Goal: Task Accomplishment & Management: Complete application form

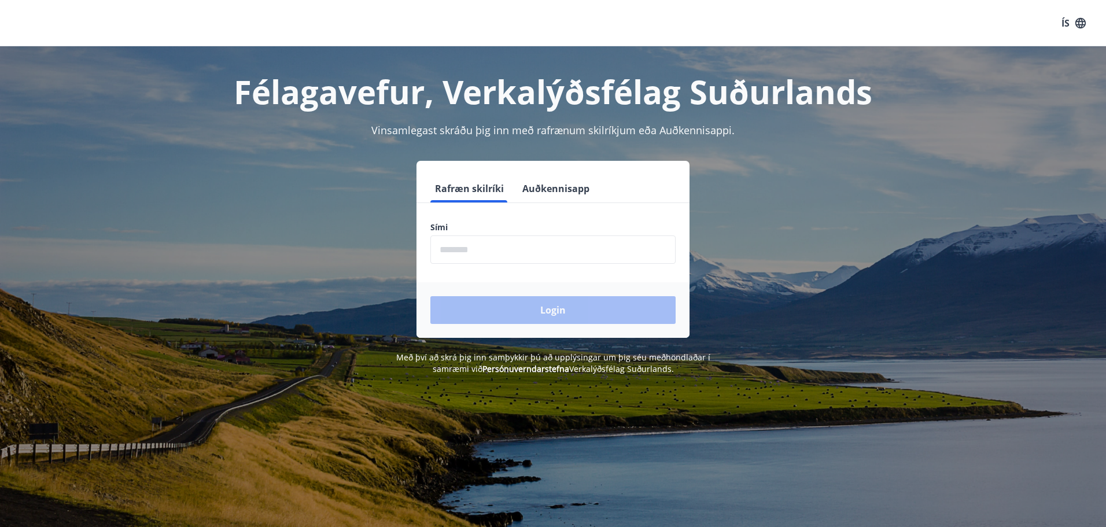
click at [599, 251] on input "phone" at bounding box center [552, 249] width 245 height 28
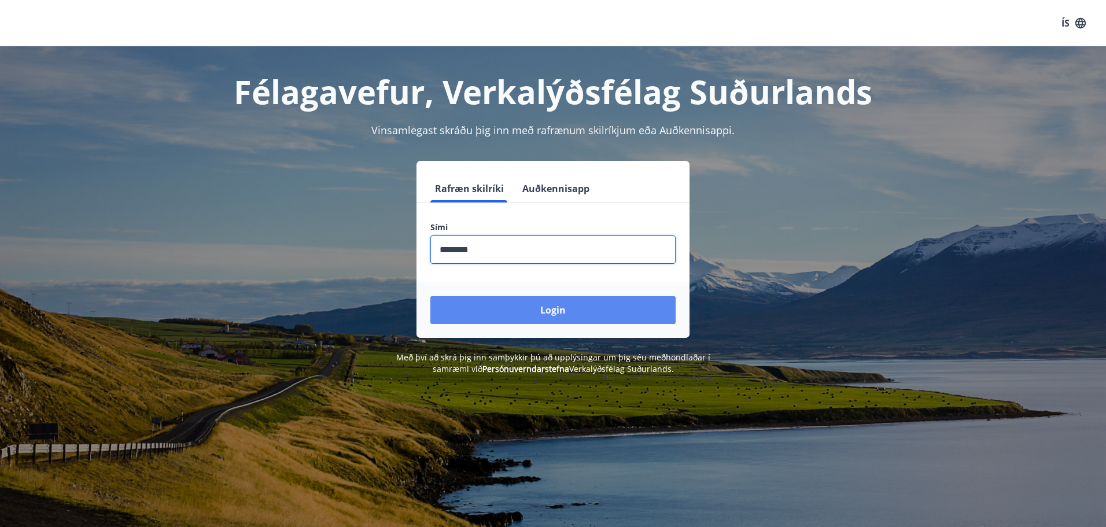
type input "********"
click at [604, 315] on button "Login" at bounding box center [552, 310] width 245 height 28
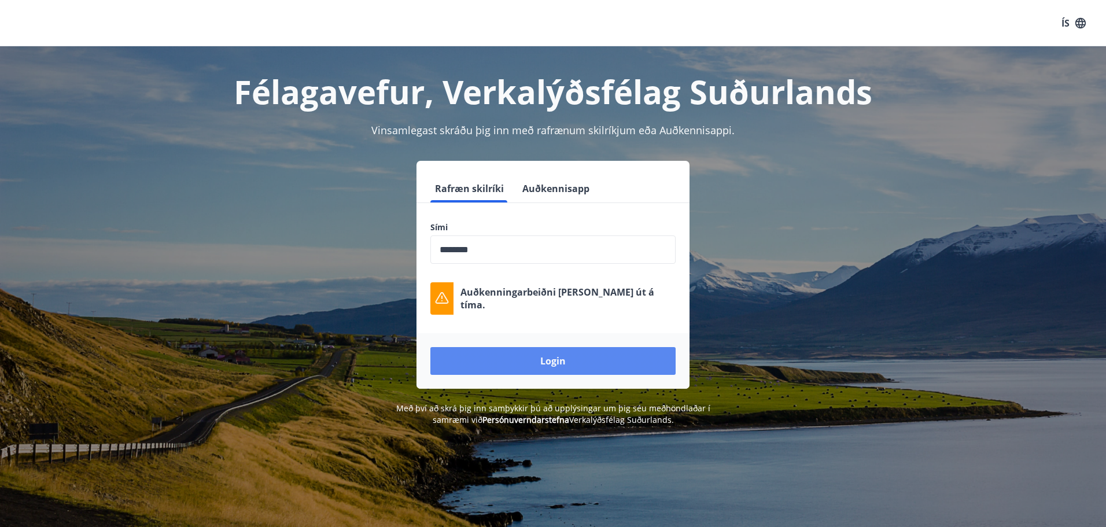
click at [590, 354] on button "Login" at bounding box center [552, 361] width 245 height 28
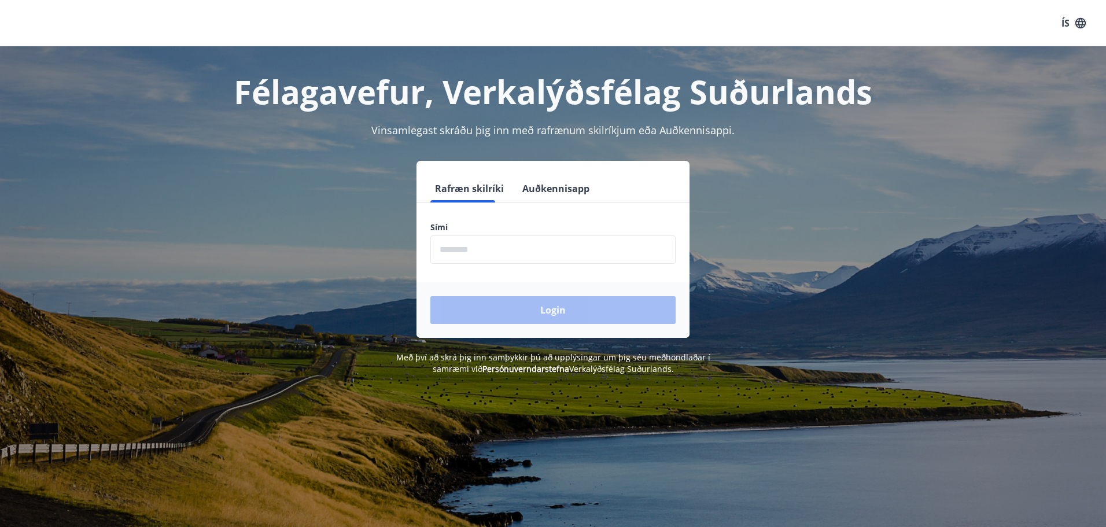
click at [470, 256] on input "phone" at bounding box center [552, 249] width 245 height 28
type input "********"
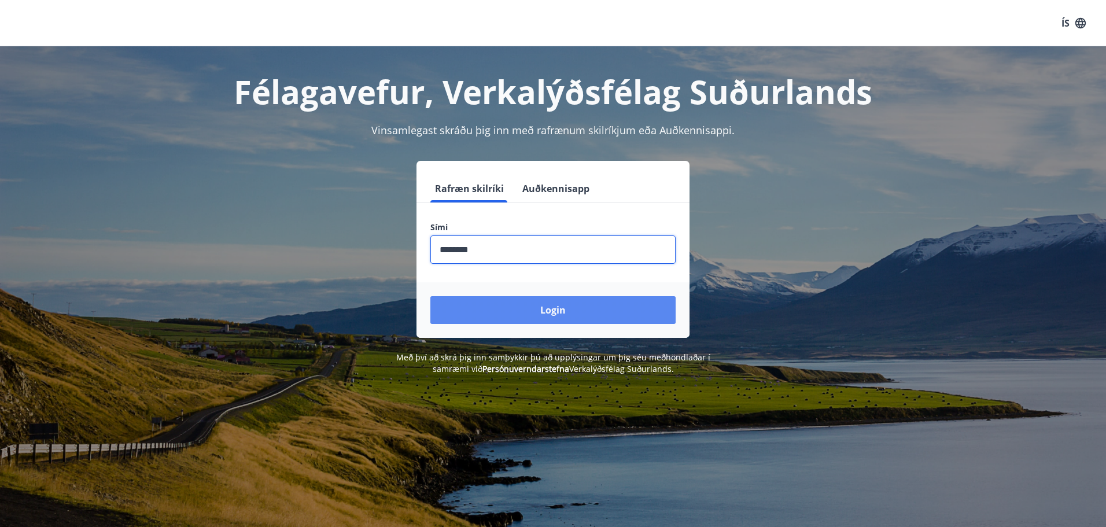
click at [492, 312] on button "Login" at bounding box center [552, 310] width 245 height 28
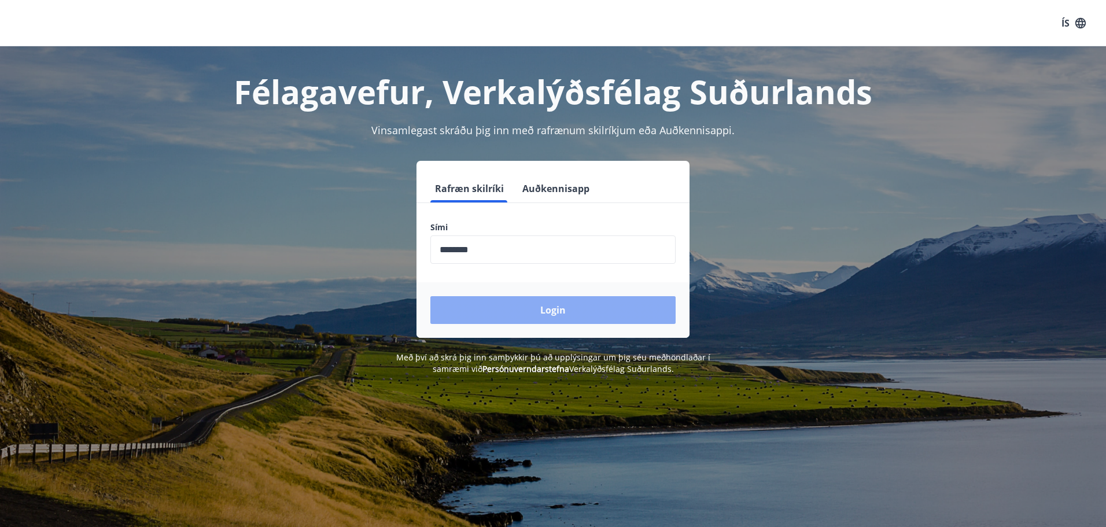
click at [492, 312] on button "Login" at bounding box center [552, 310] width 245 height 28
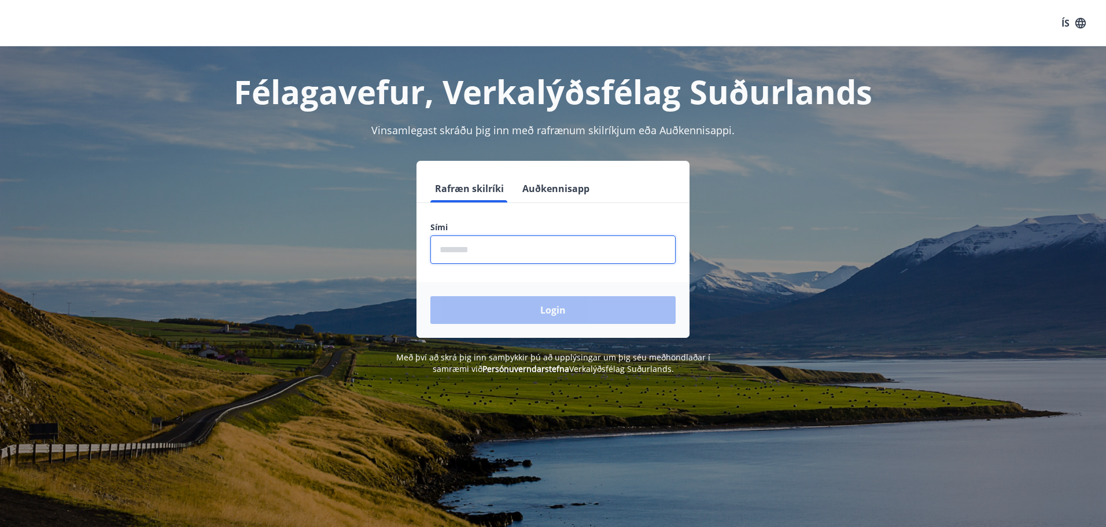
click at [458, 243] on input "phone" at bounding box center [552, 249] width 245 height 28
type input "********"
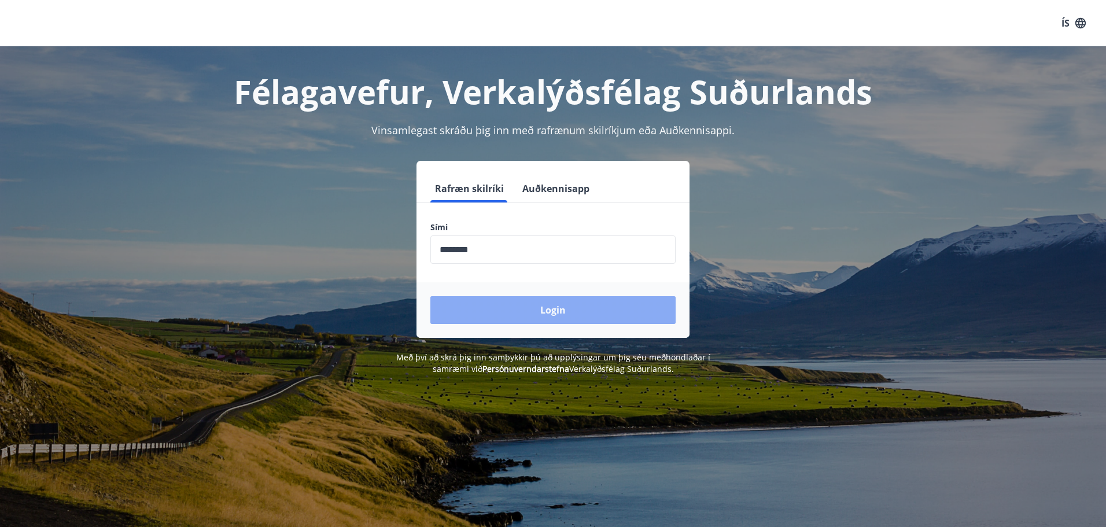
click at [484, 310] on button "Login" at bounding box center [552, 310] width 245 height 28
click at [651, 255] on input "phone" at bounding box center [552, 249] width 245 height 28
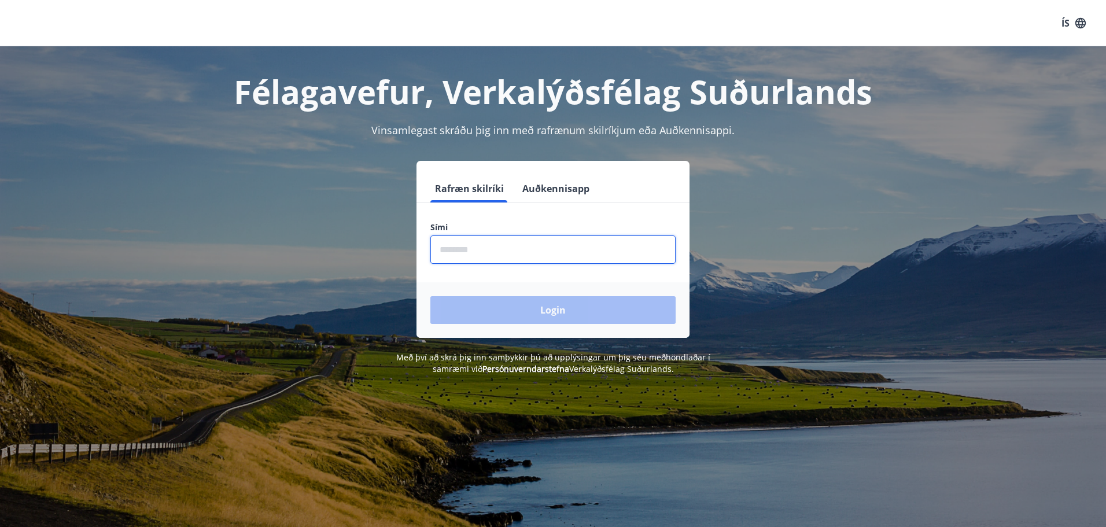
type input "********"
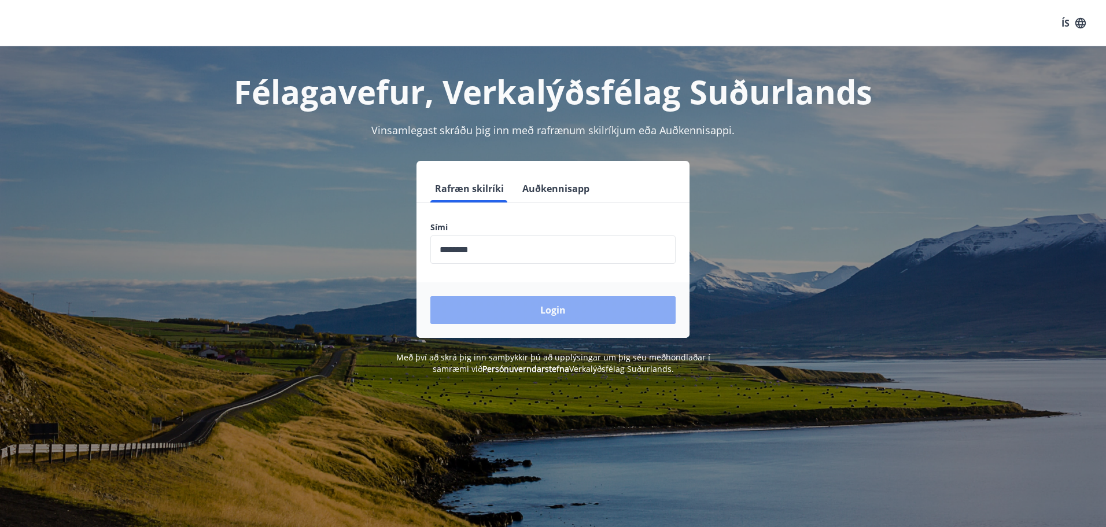
click at [576, 312] on button "Login" at bounding box center [552, 310] width 245 height 28
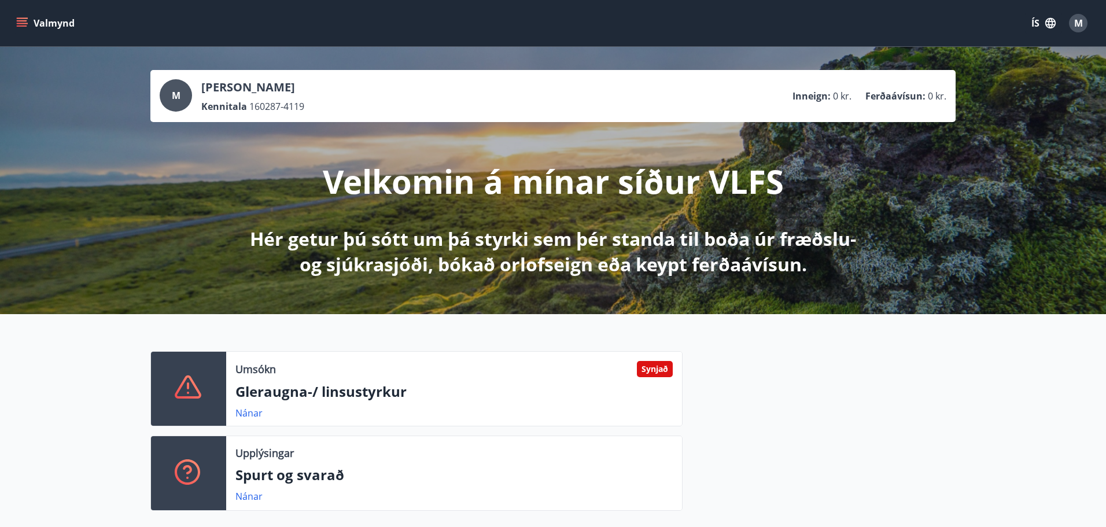
click at [1036, 22] on button "ÍS" at bounding box center [1043, 23] width 37 height 21
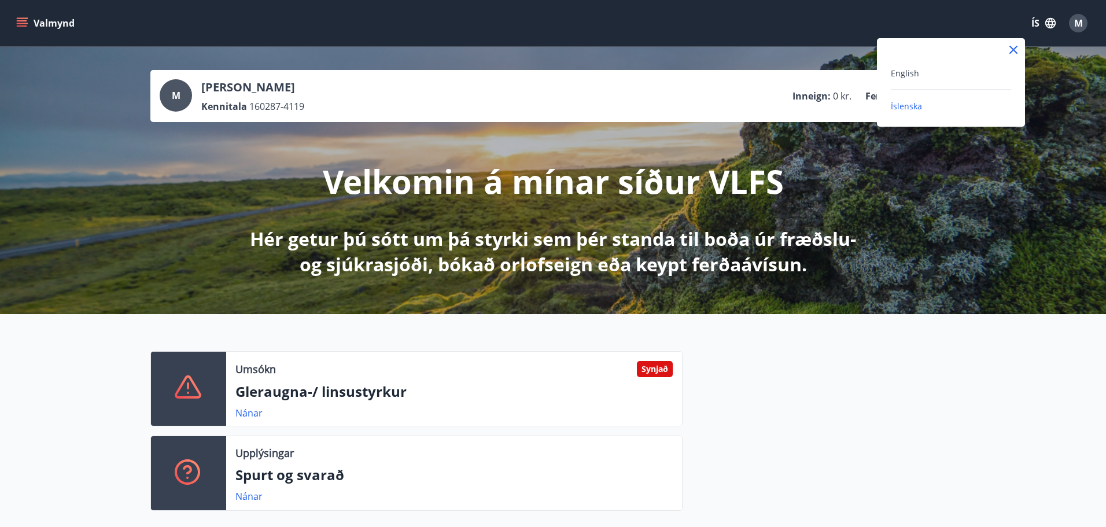
click at [923, 76] on div "English" at bounding box center [951, 73] width 120 height 14
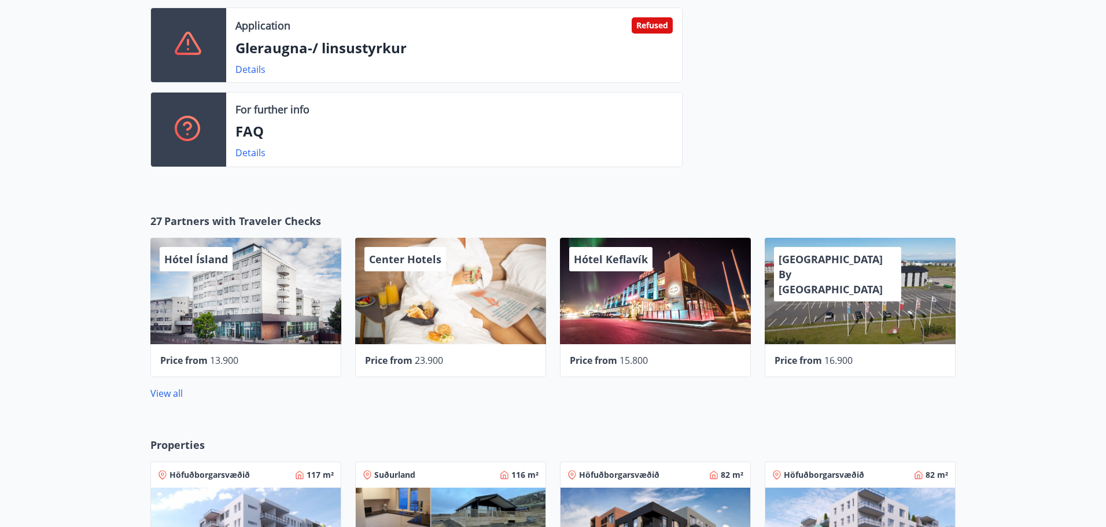
scroll to position [378, 0]
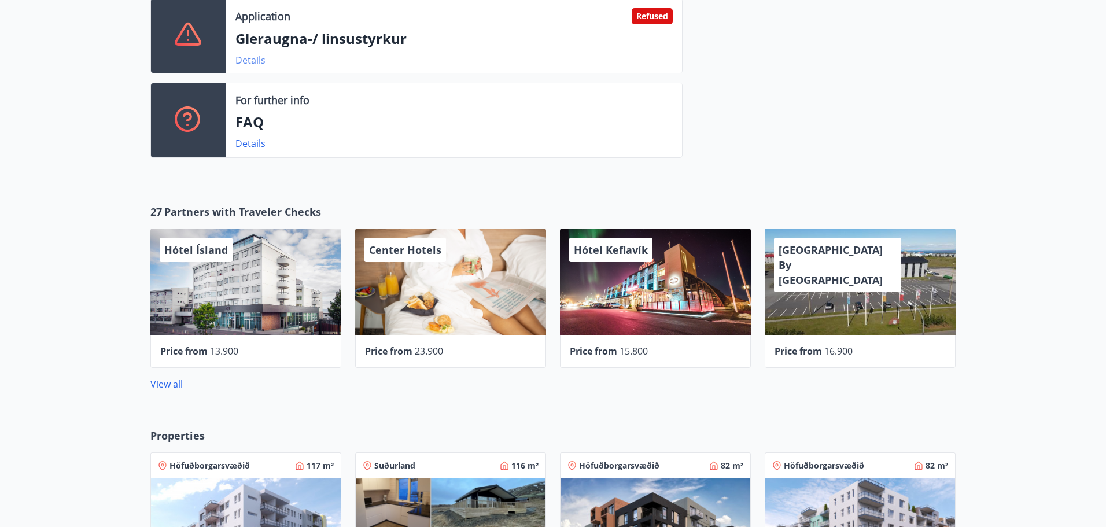
click at [258, 64] on link "Details" at bounding box center [250, 60] width 30 height 13
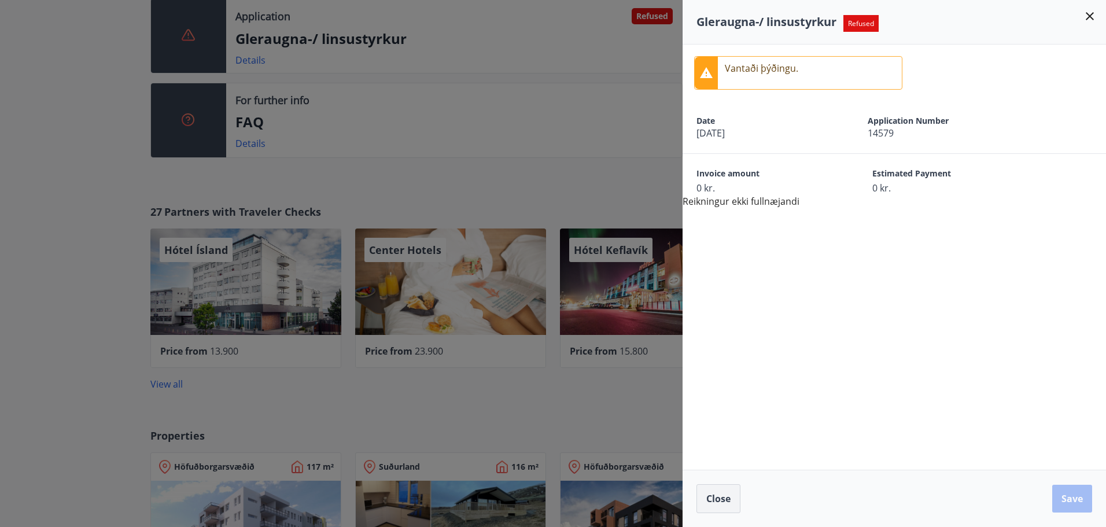
click at [730, 503] on span "Close" at bounding box center [718, 498] width 24 height 13
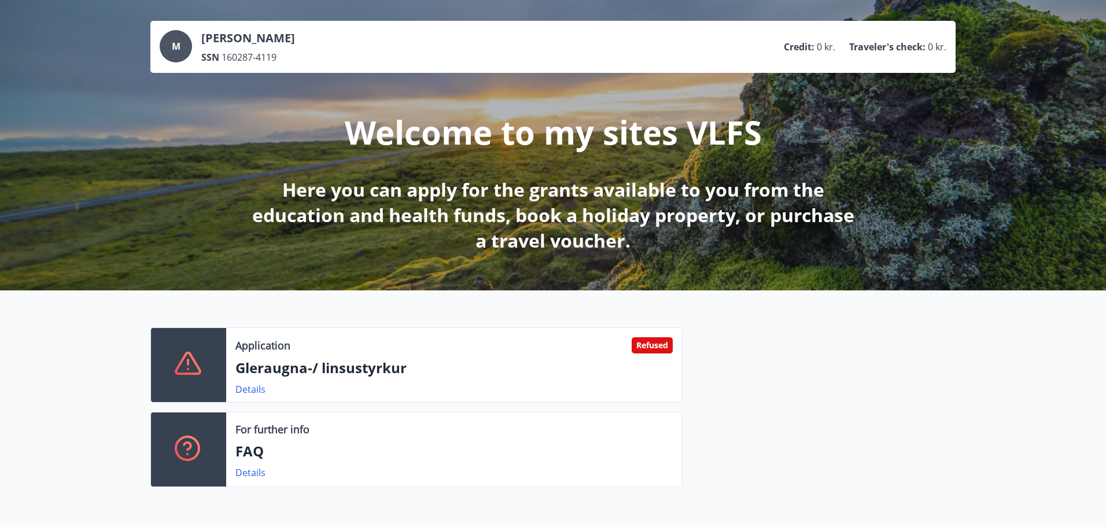
scroll to position [0, 0]
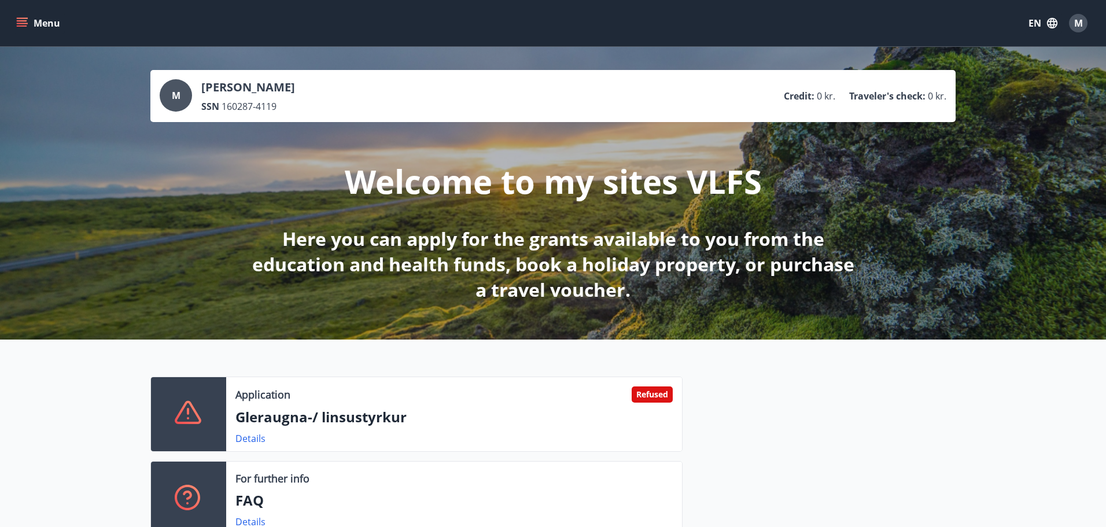
click at [36, 28] on button "Menu" at bounding box center [39, 23] width 51 height 21
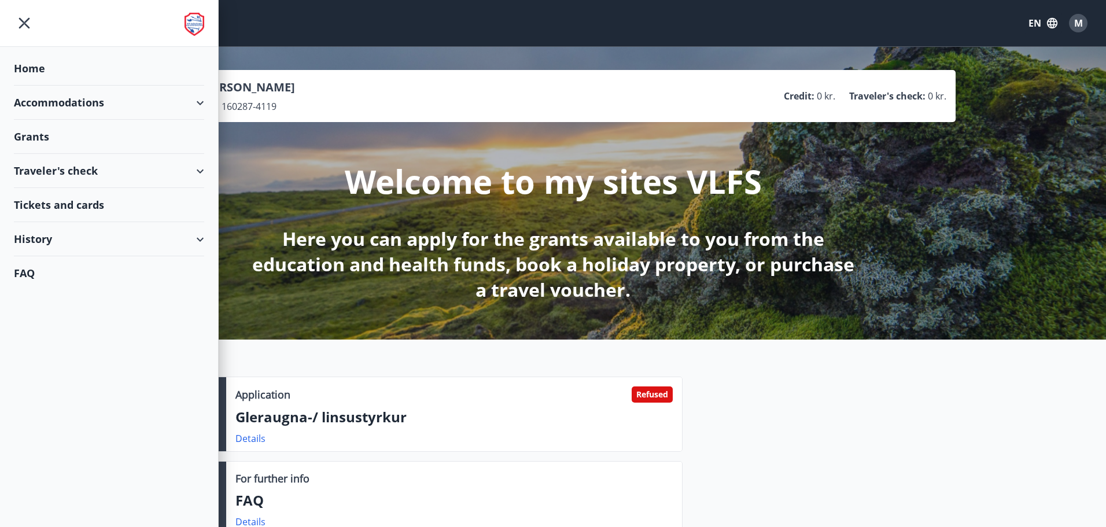
click at [42, 137] on div "Grants" at bounding box center [109, 137] width 190 height 34
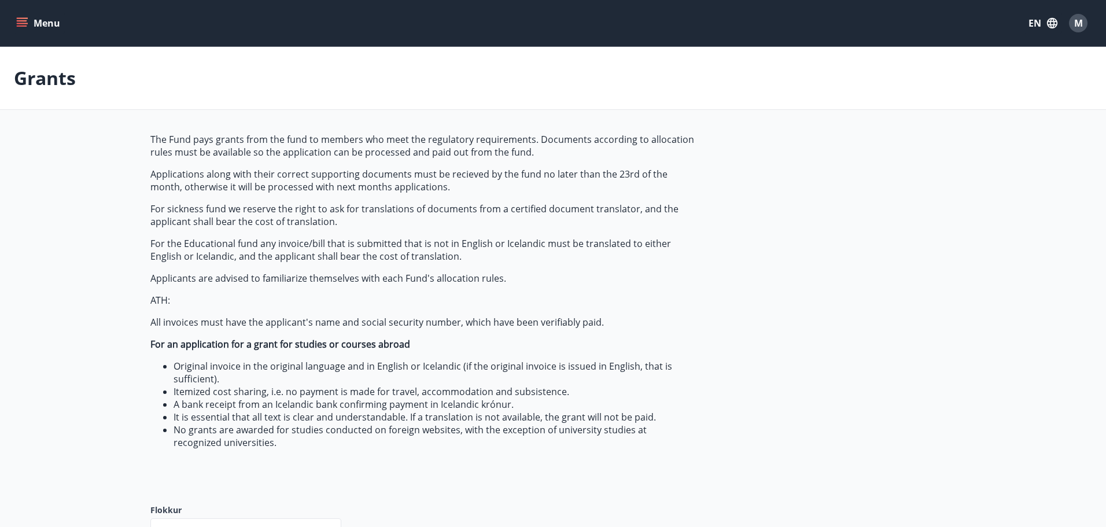
type input "***"
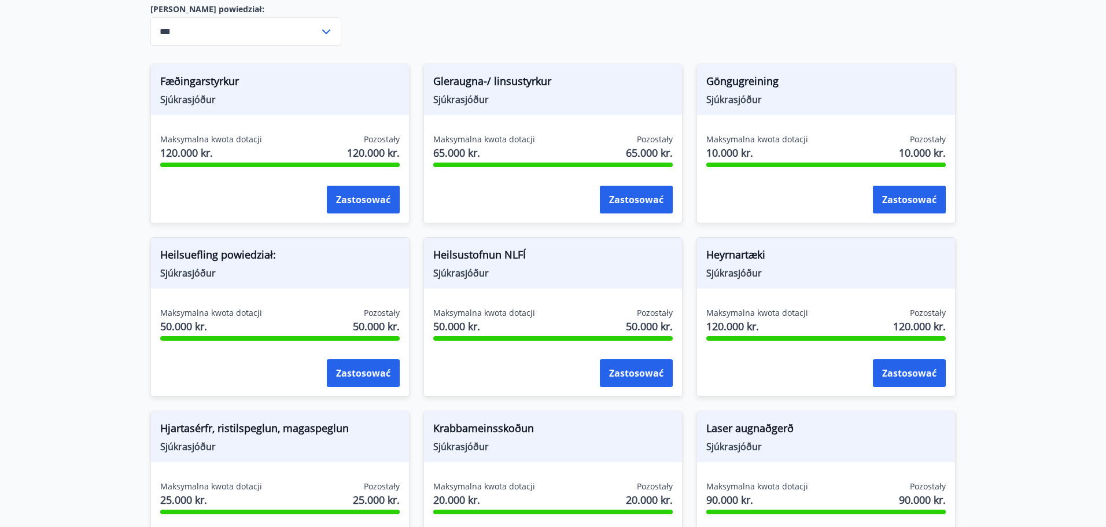
scroll to position [538, 0]
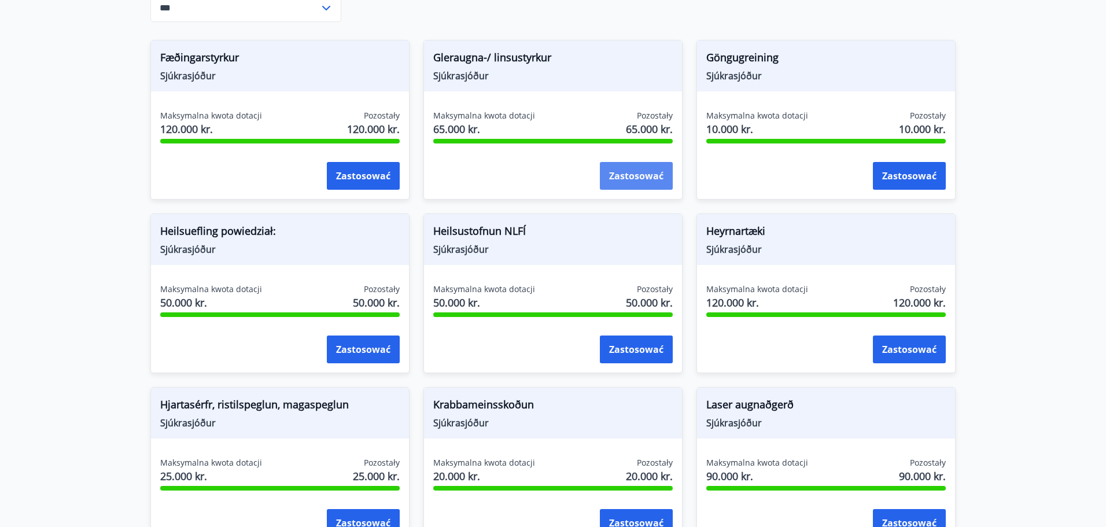
click at [610, 176] on font "Zastosować" at bounding box center [636, 176] width 54 height 13
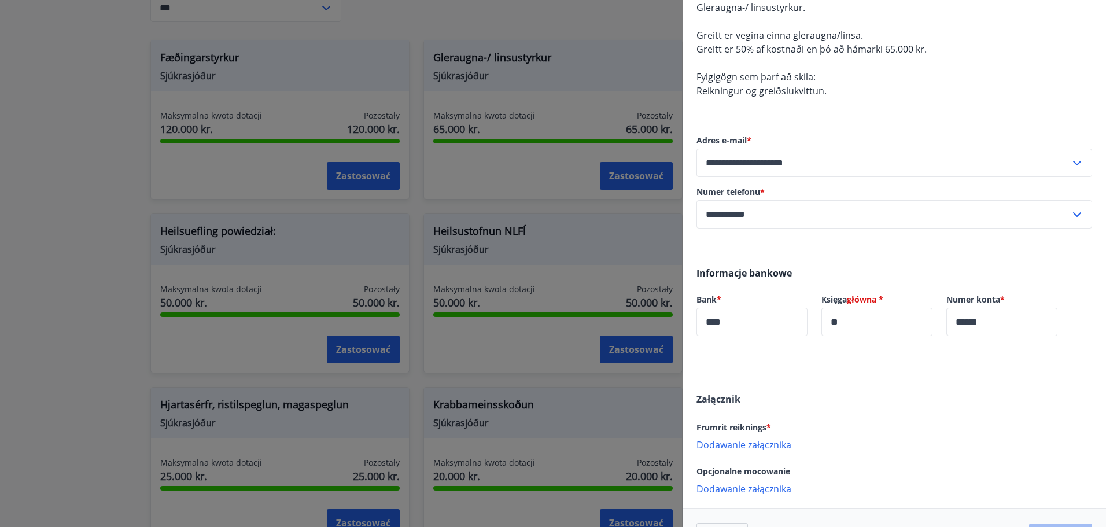
scroll to position [160, 0]
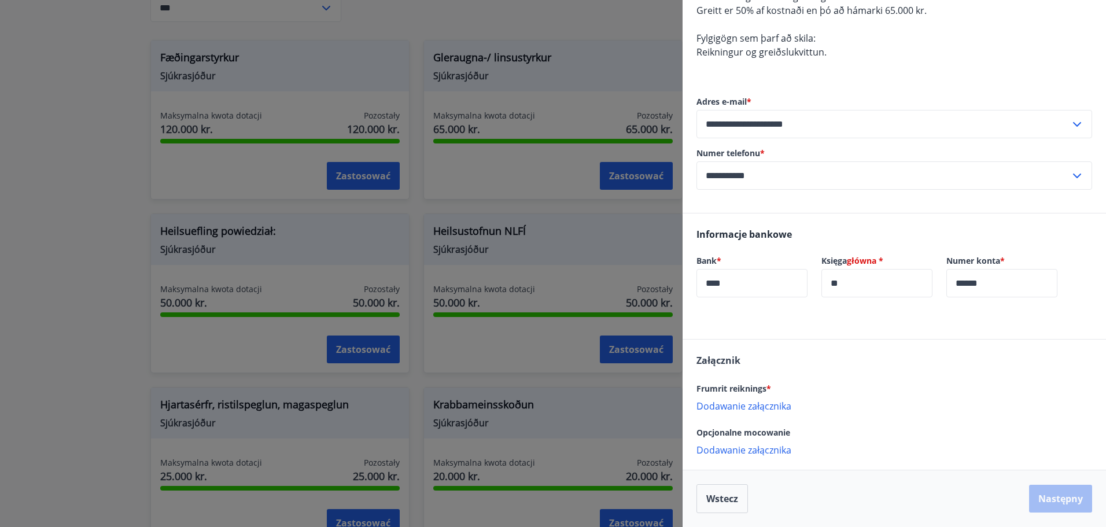
click at [752, 409] on p "Dodawanie załącznika" at bounding box center [895, 406] width 396 height 12
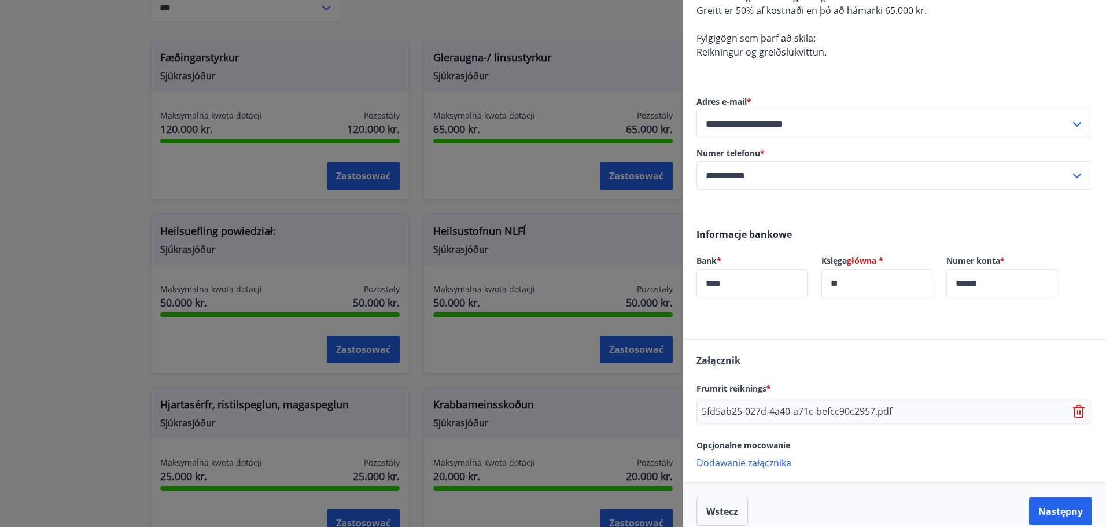
click at [770, 465] on p "Dodawanie załącznika" at bounding box center [895, 463] width 396 height 12
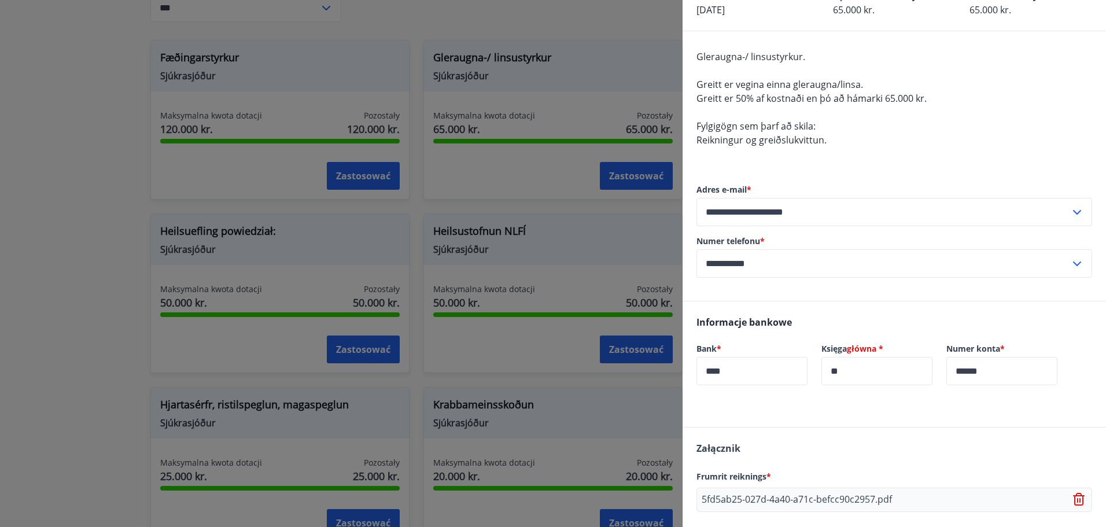
scroll to position [197, 0]
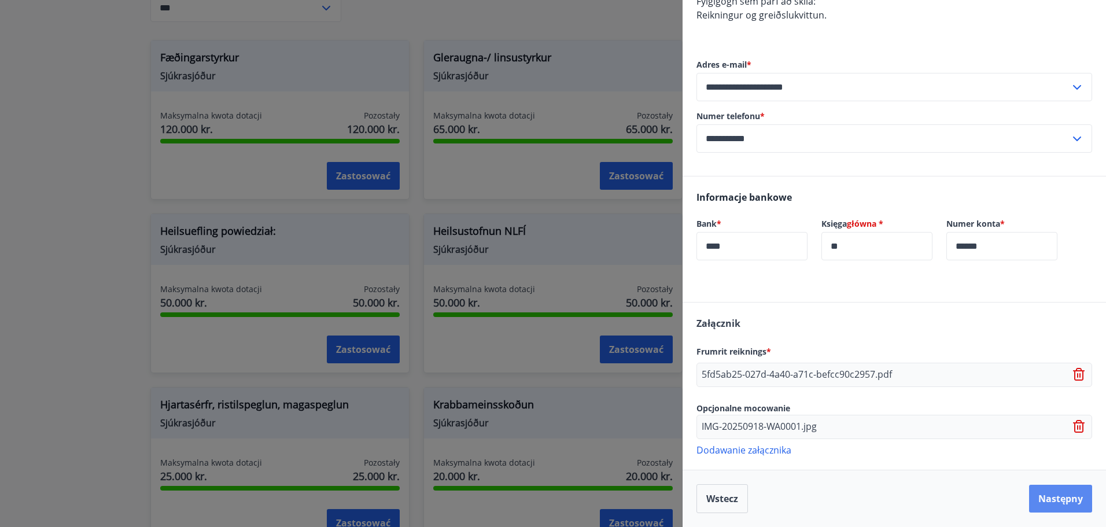
click at [1051, 496] on button "Następny" at bounding box center [1060, 499] width 63 height 28
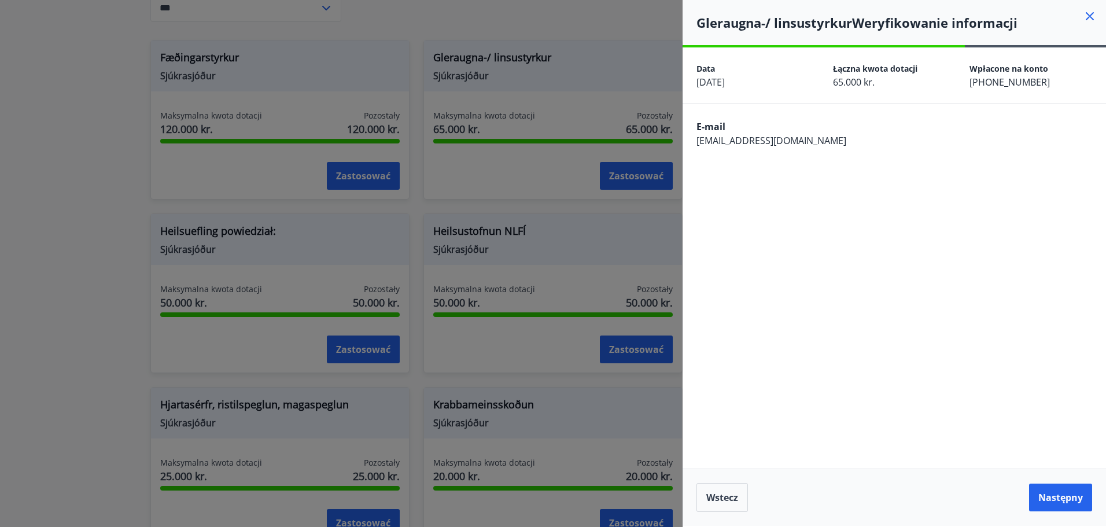
click at [1051, 496] on button "Następny" at bounding box center [1060, 498] width 63 height 28
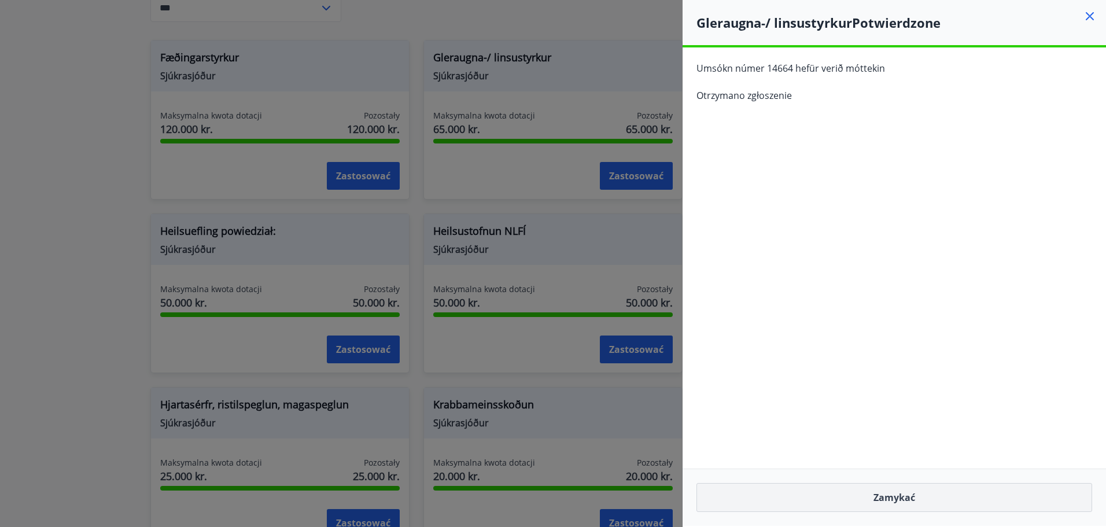
click at [921, 497] on button "Zamykać" at bounding box center [895, 497] width 396 height 29
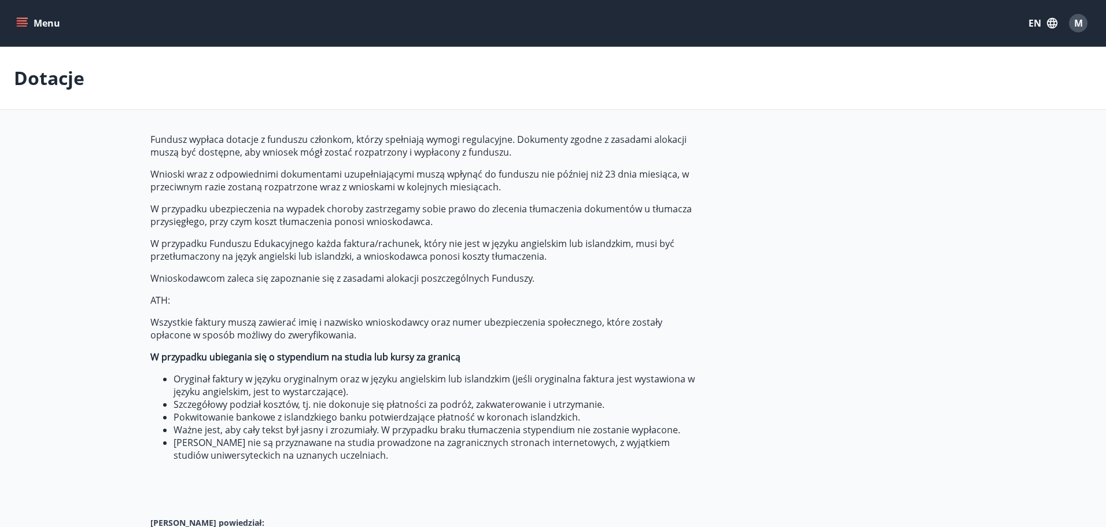
click at [1076, 25] on span "M" at bounding box center [1079, 23] width 9 height 13
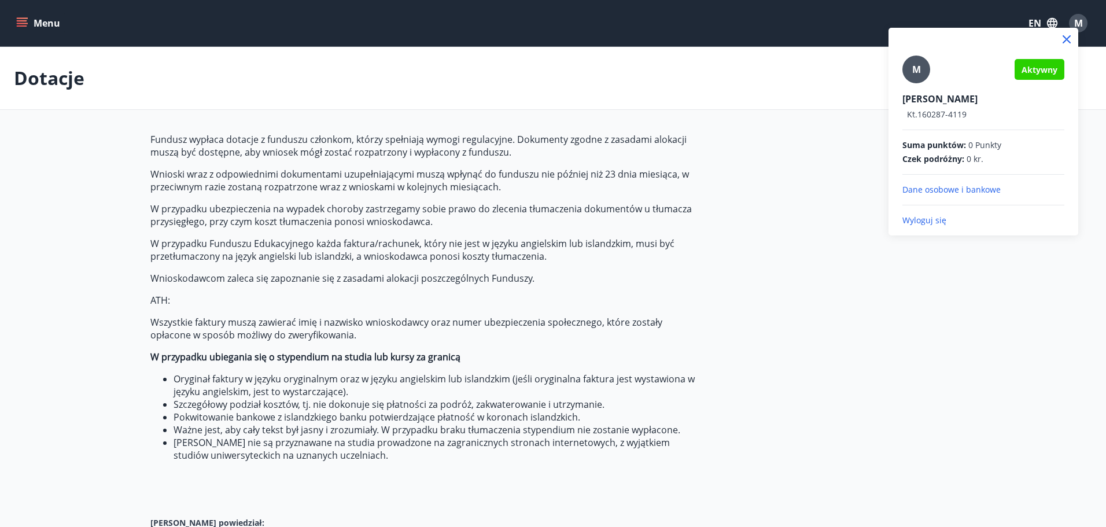
click at [936, 221] on p "Wyloguj się" at bounding box center [984, 221] width 162 height 12
